Goal: Information Seeking & Learning: Learn about a topic

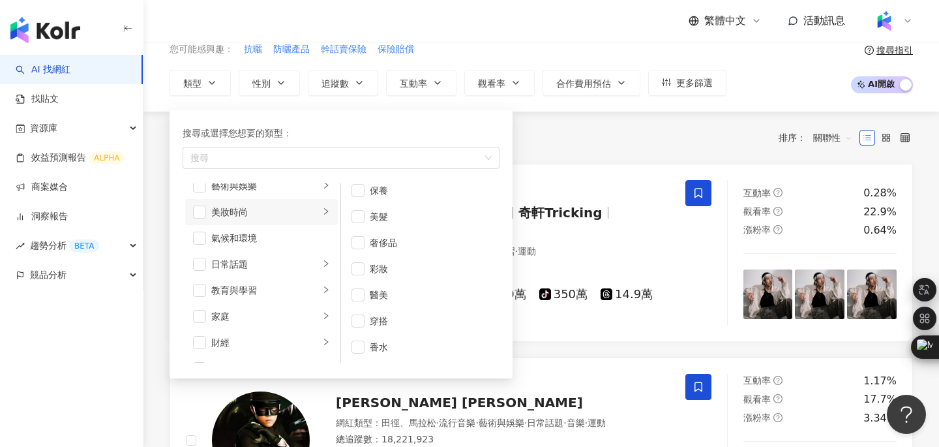
scroll to position [61, 0]
click at [566, 131] on div "共 10,000+ 筆 排序： 關聯性" at bounding box center [540, 138] width 743 height 21
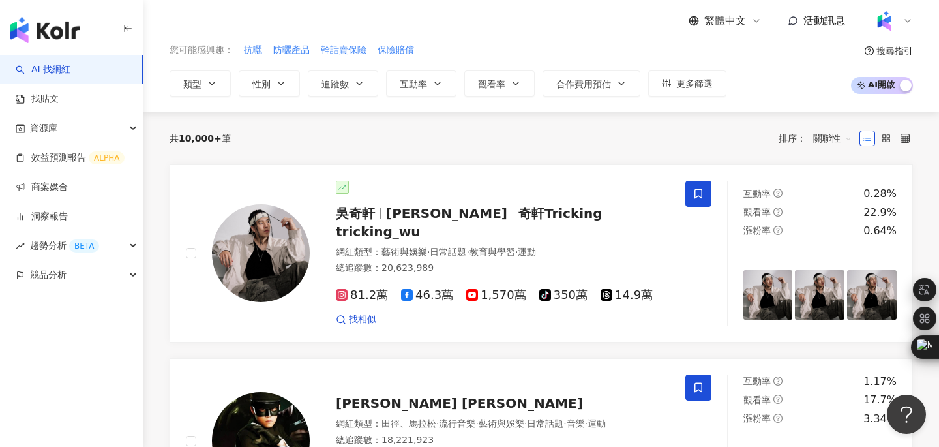
scroll to position [0, 0]
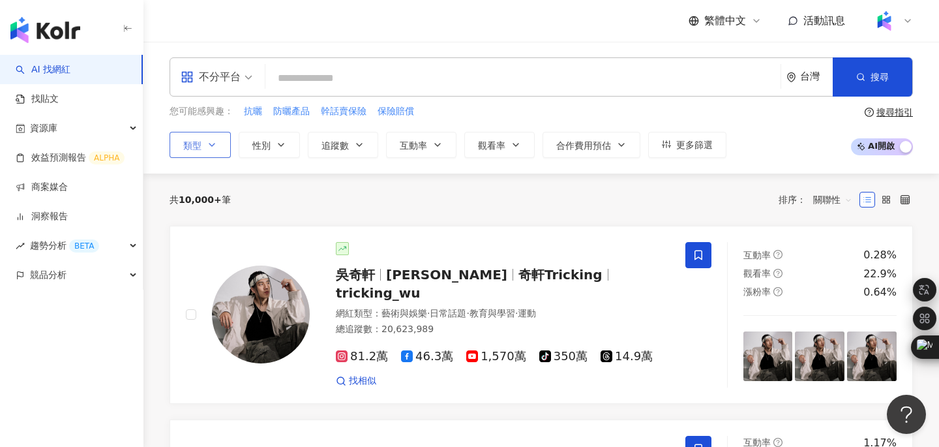
click at [212, 149] on button "類型" at bounding box center [199, 145] width 61 height 26
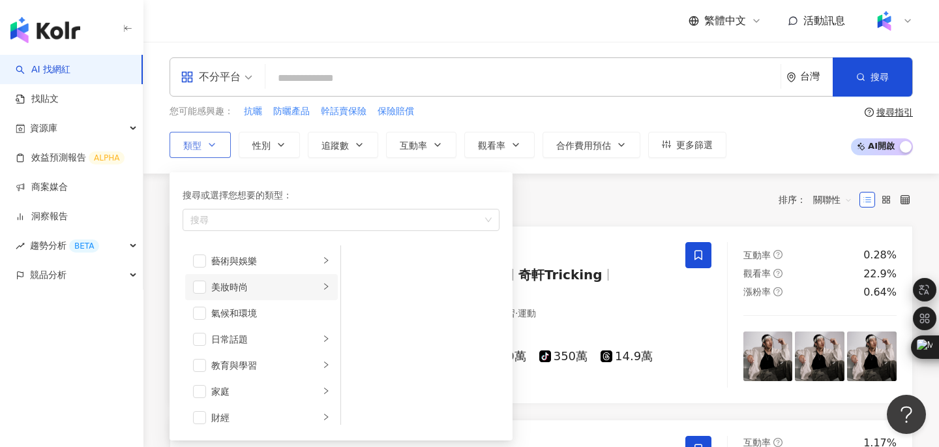
click at [224, 282] on div "美妝時尚" at bounding box center [265, 287] width 108 height 14
click at [353, 259] on span "button" at bounding box center [357, 260] width 13 height 13
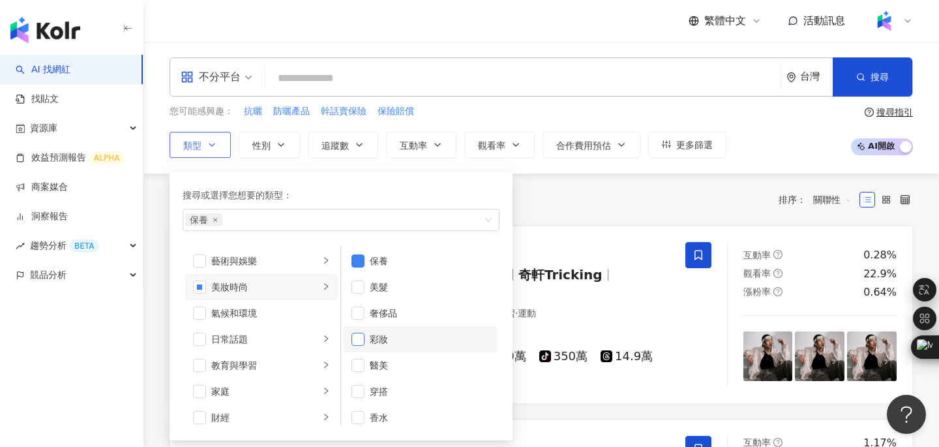
click at [364, 338] on span "button" at bounding box center [357, 338] width 13 height 13
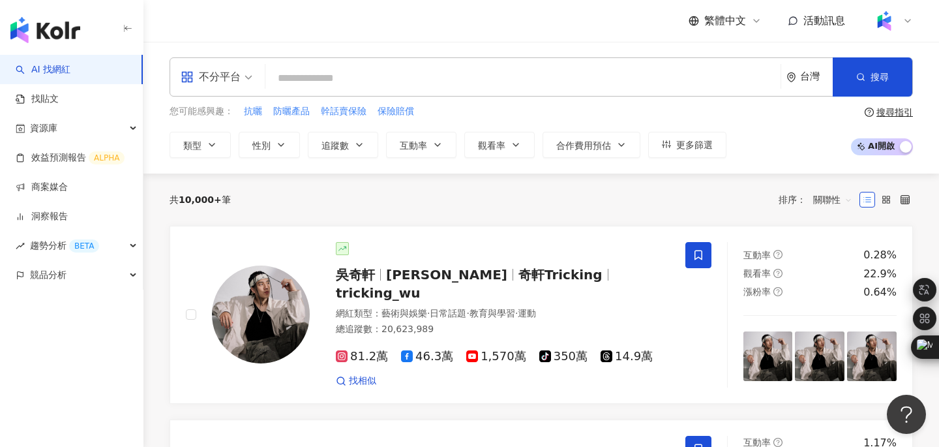
click at [546, 190] on div "共 10,000+ 筆 排序： 關聯性" at bounding box center [540, 199] width 743 height 21
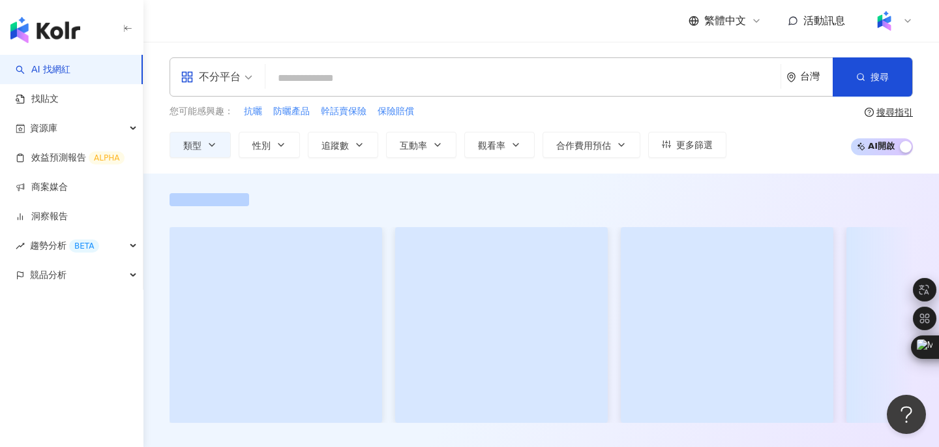
click at [243, 75] on span "不分平台" at bounding box center [217, 76] width 72 height 21
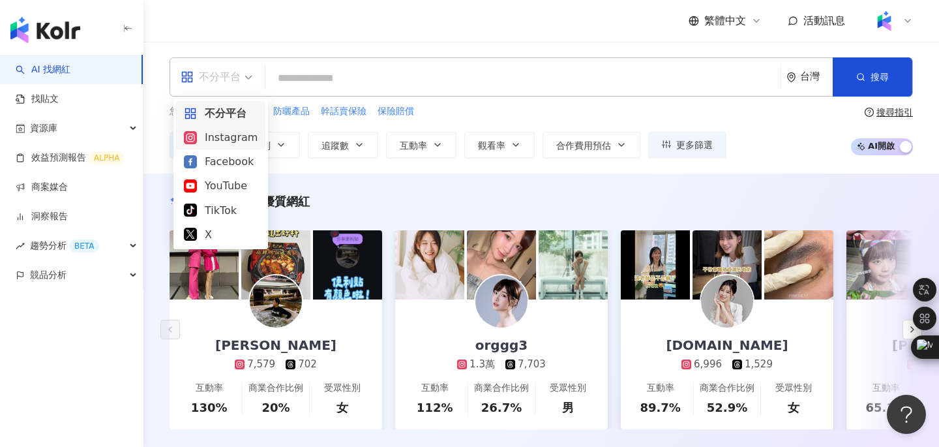
click at [206, 137] on div "Instagram" at bounding box center [221, 137] width 74 height 16
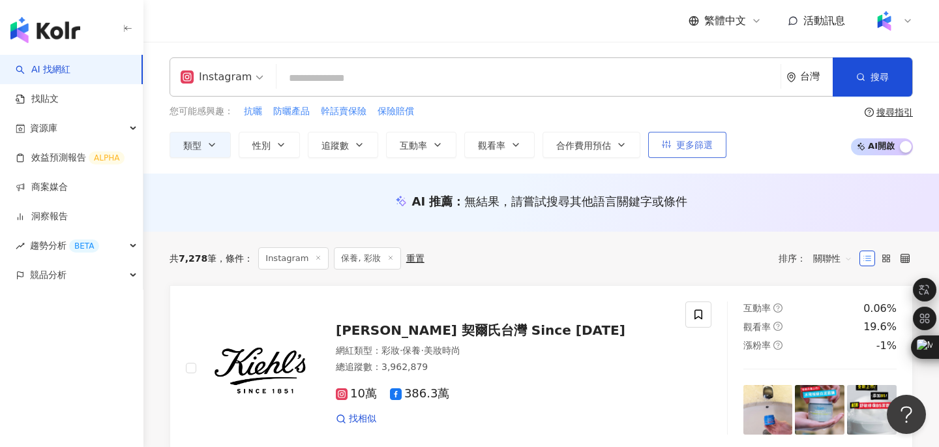
click at [698, 143] on span "更多篩選" at bounding box center [694, 144] width 37 height 10
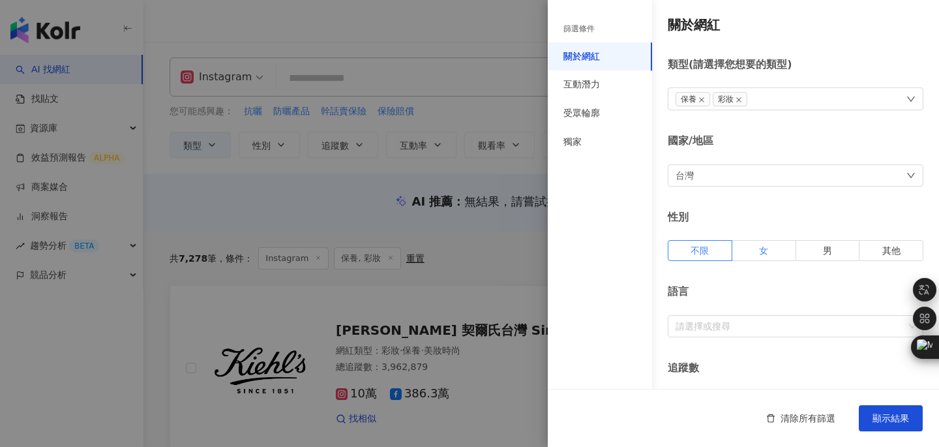
click at [760, 253] on span "女" at bounding box center [763, 250] width 9 height 10
click at [879, 420] on span "顯示結果" at bounding box center [890, 418] width 37 height 10
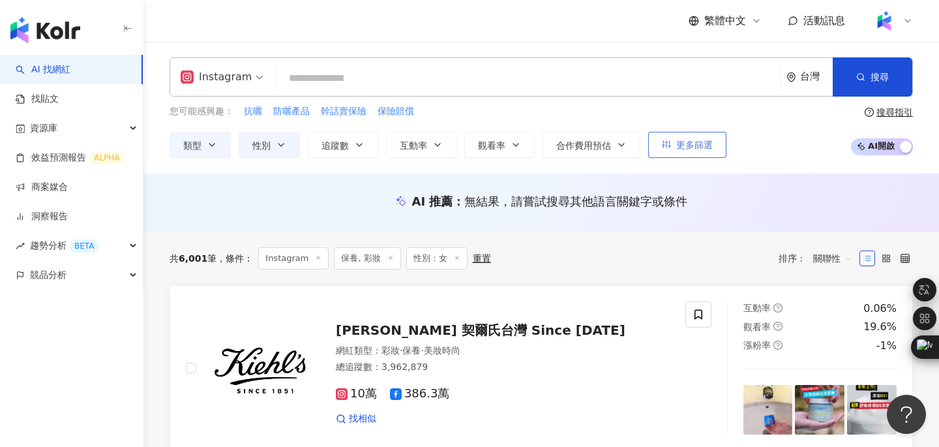
click at [697, 143] on span "更多篩選" at bounding box center [694, 144] width 37 height 10
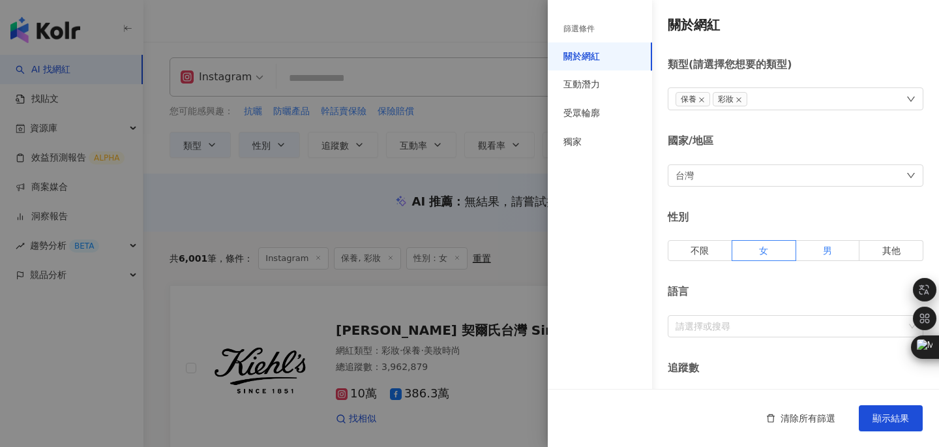
click at [819, 249] on label "男" at bounding box center [828, 250] width 64 height 21
click at [887, 415] on span "顯示結果" at bounding box center [890, 418] width 37 height 10
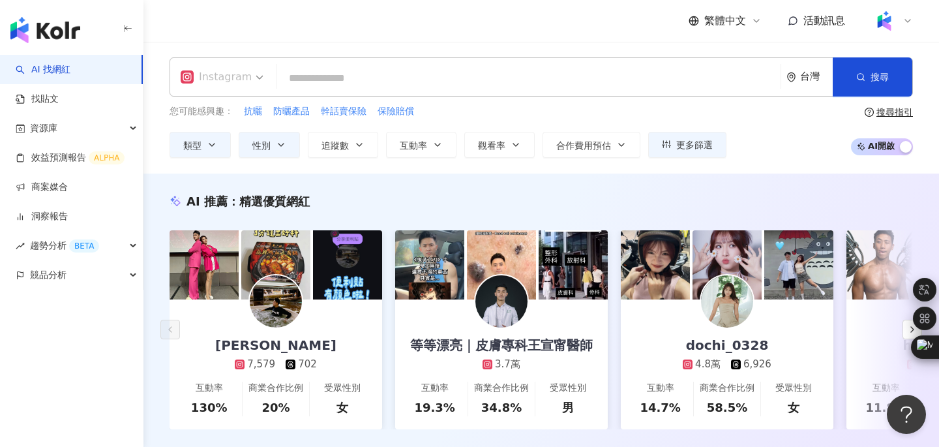
click at [256, 78] on span "Instagram" at bounding box center [222, 76] width 83 height 21
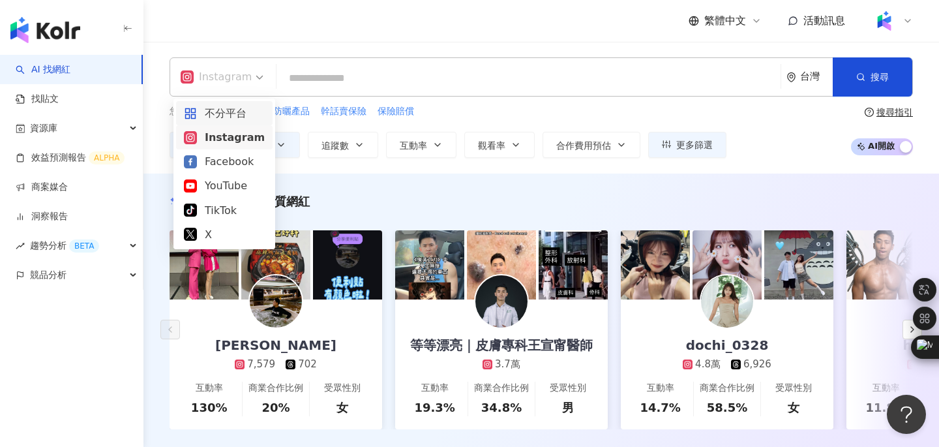
click at [237, 106] on div "不分平台" at bounding box center [224, 113] width 81 height 16
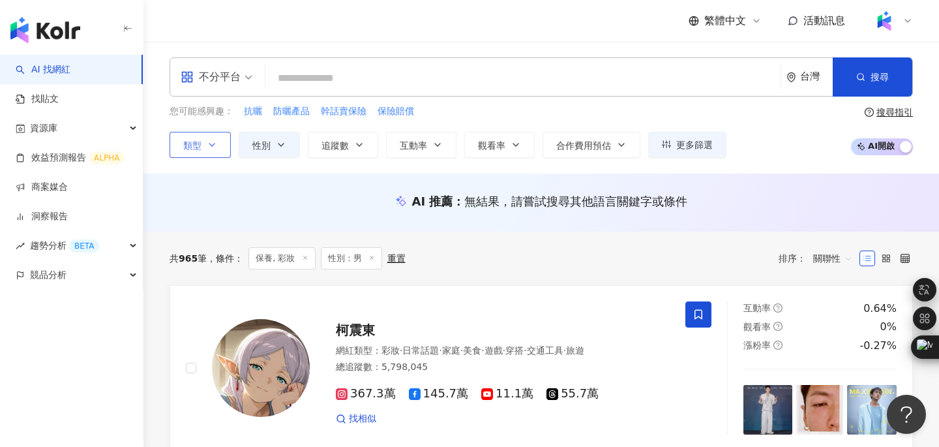
click at [220, 139] on button "類型" at bounding box center [199, 145] width 61 height 26
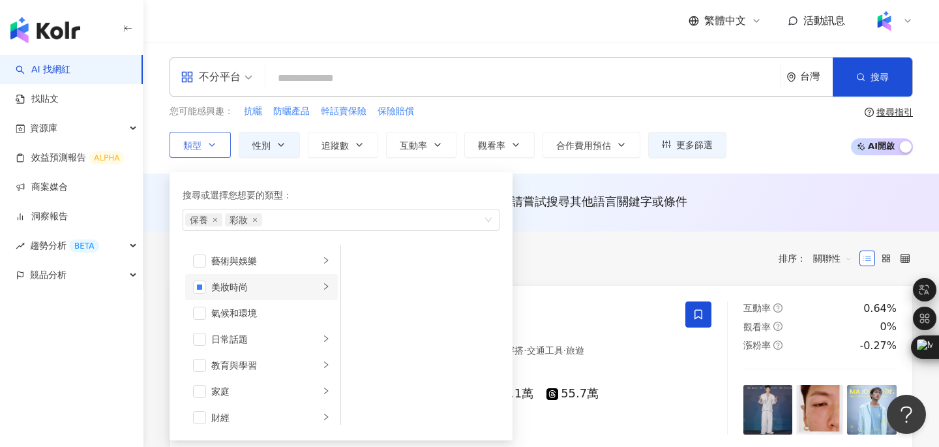
click at [321, 283] on li "美妝時尚" at bounding box center [261, 287] width 153 height 26
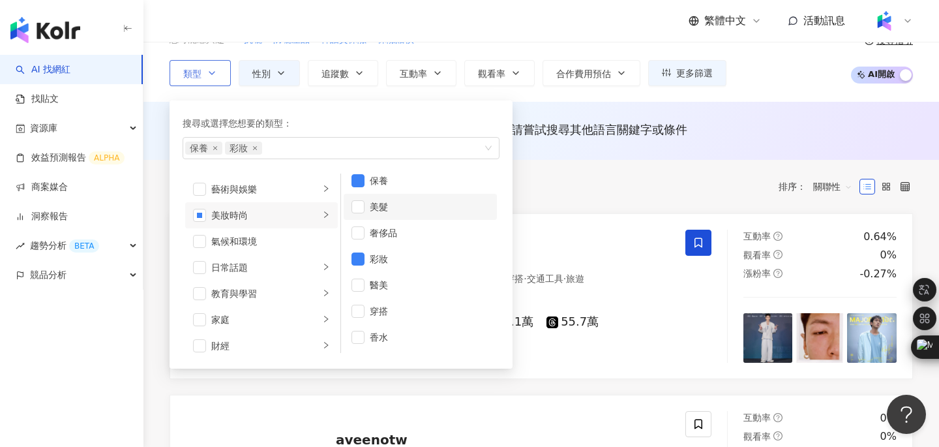
scroll to position [78, 0]
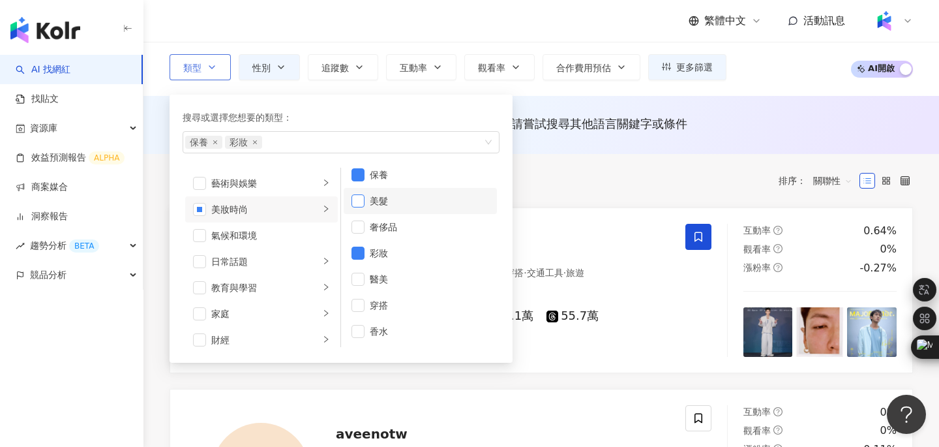
click at [358, 199] on span "button" at bounding box center [357, 200] width 13 height 13
click at [692, 164] on div "共 965 筆 條件 ： 保養, 彩妝 性別：男 重置 排序： 關聯性" at bounding box center [540, 180] width 743 height 53
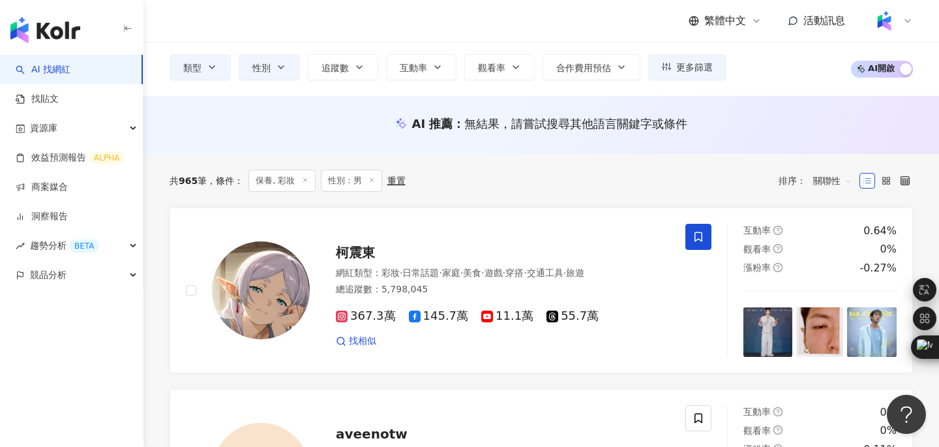
click at [689, 13] on input "search" at bounding box center [523, 0] width 505 height 25
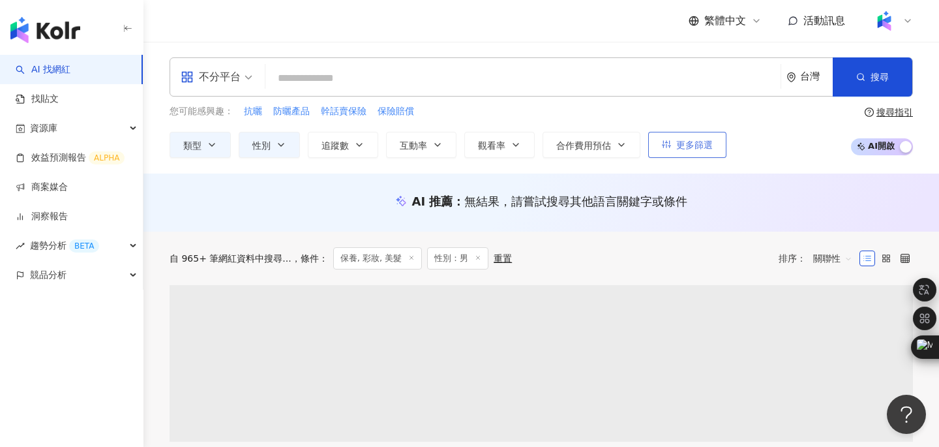
click at [680, 143] on span "更多篩選" at bounding box center [694, 144] width 37 height 10
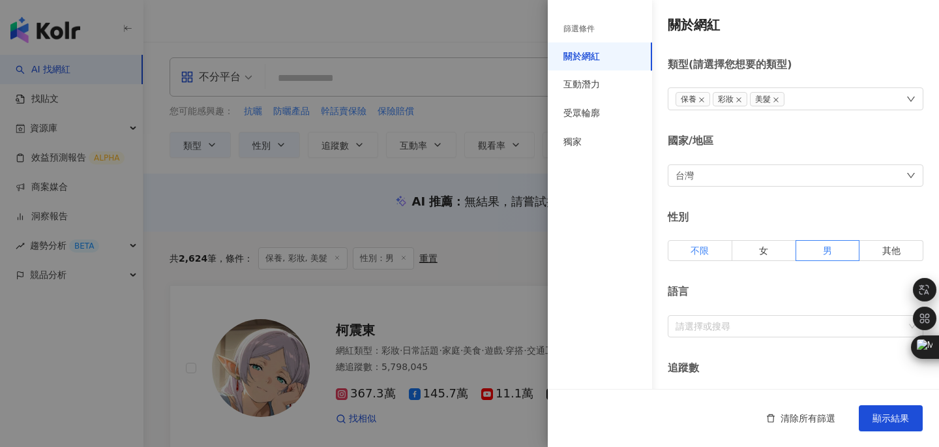
click at [697, 248] on span "不限" at bounding box center [699, 250] width 18 height 10
click at [894, 418] on span "顯示結果" at bounding box center [890, 418] width 37 height 10
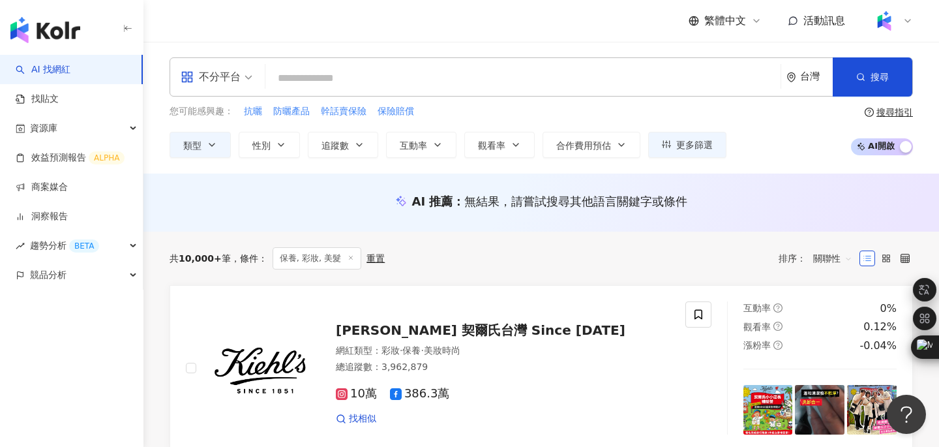
click at [251, 82] on span "不分平台" at bounding box center [217, 76] width 72 height 21
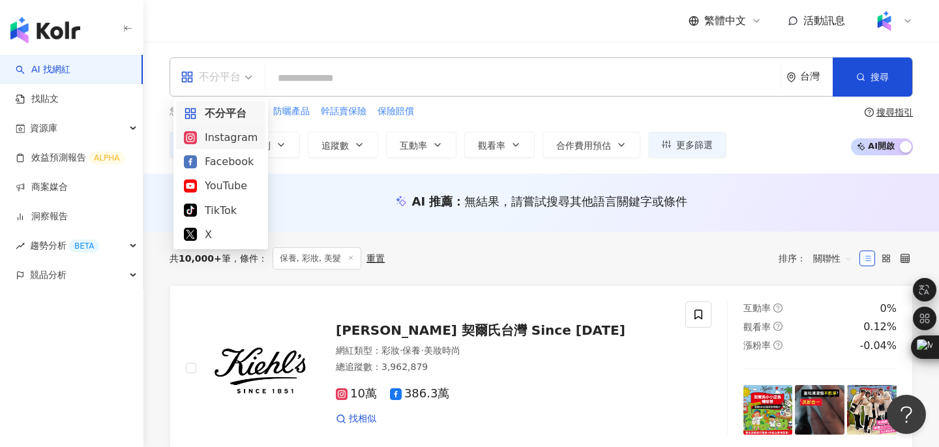
click at [228, 135] on div "Instagram" at bounding box center [221, 137] width 74 height 16
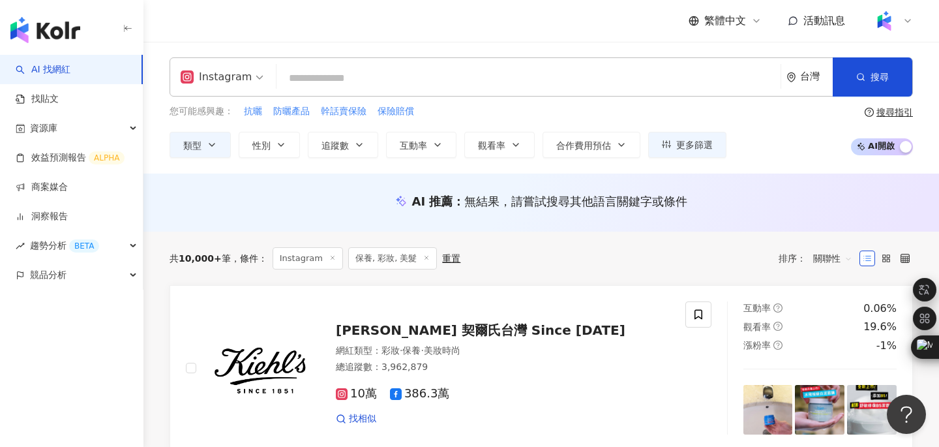
scroll to position [3, 0]
